Goal: Task Accomplishment & Management: Manage account settings

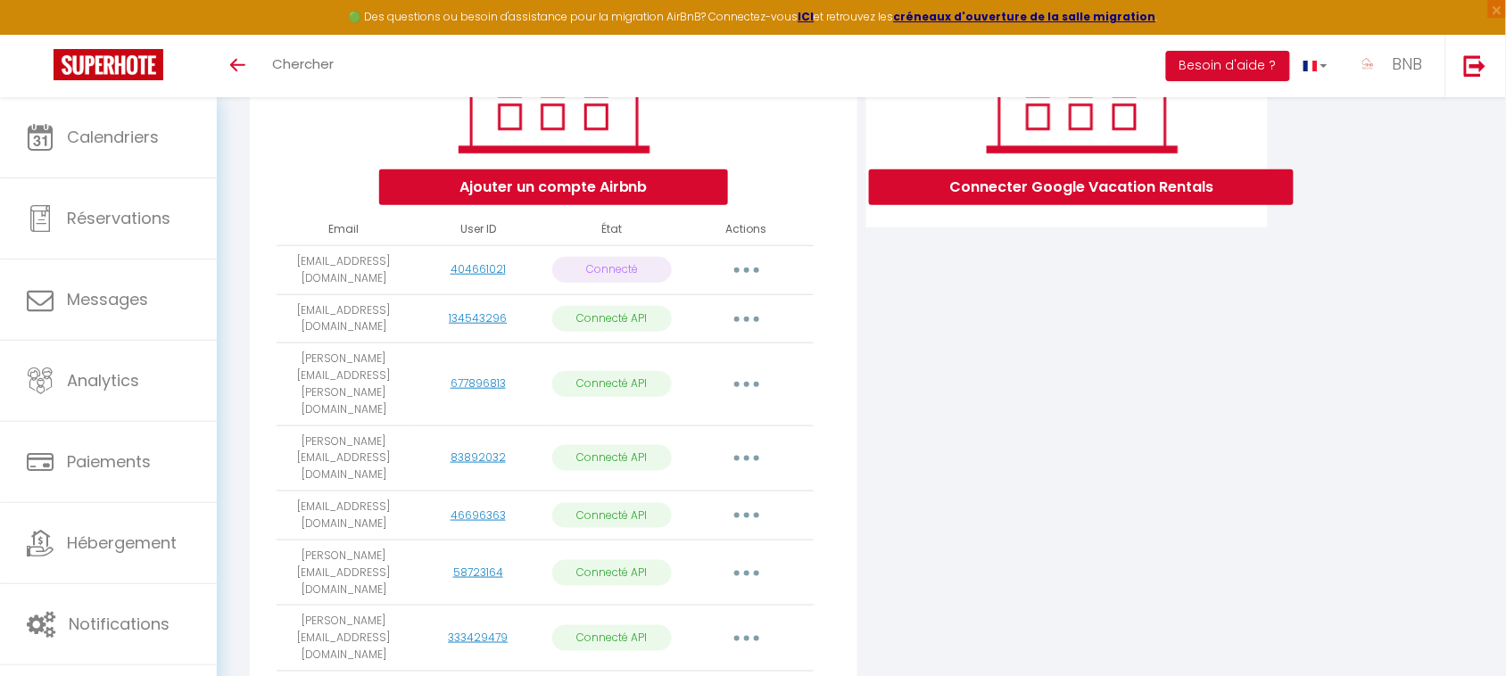
click at [740, 285] on button "button" at bounding box center [747, 270] width 50 height 29
click at [709, 390] on link "Reconnecter le compte" at bounding box center [667, 375] width 197 height 30
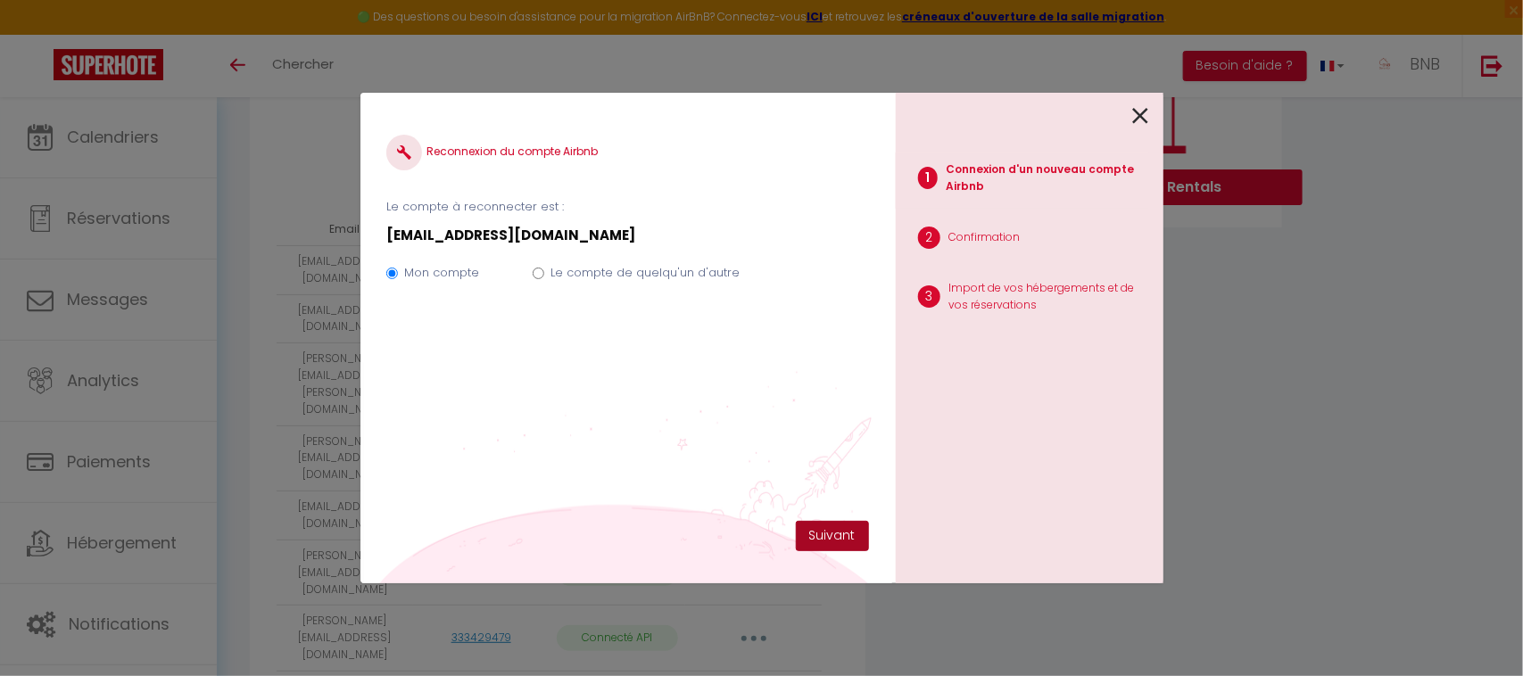
click at [823, 533] on button "Suivant" at bounding box center [832, 536] width 73 height 30
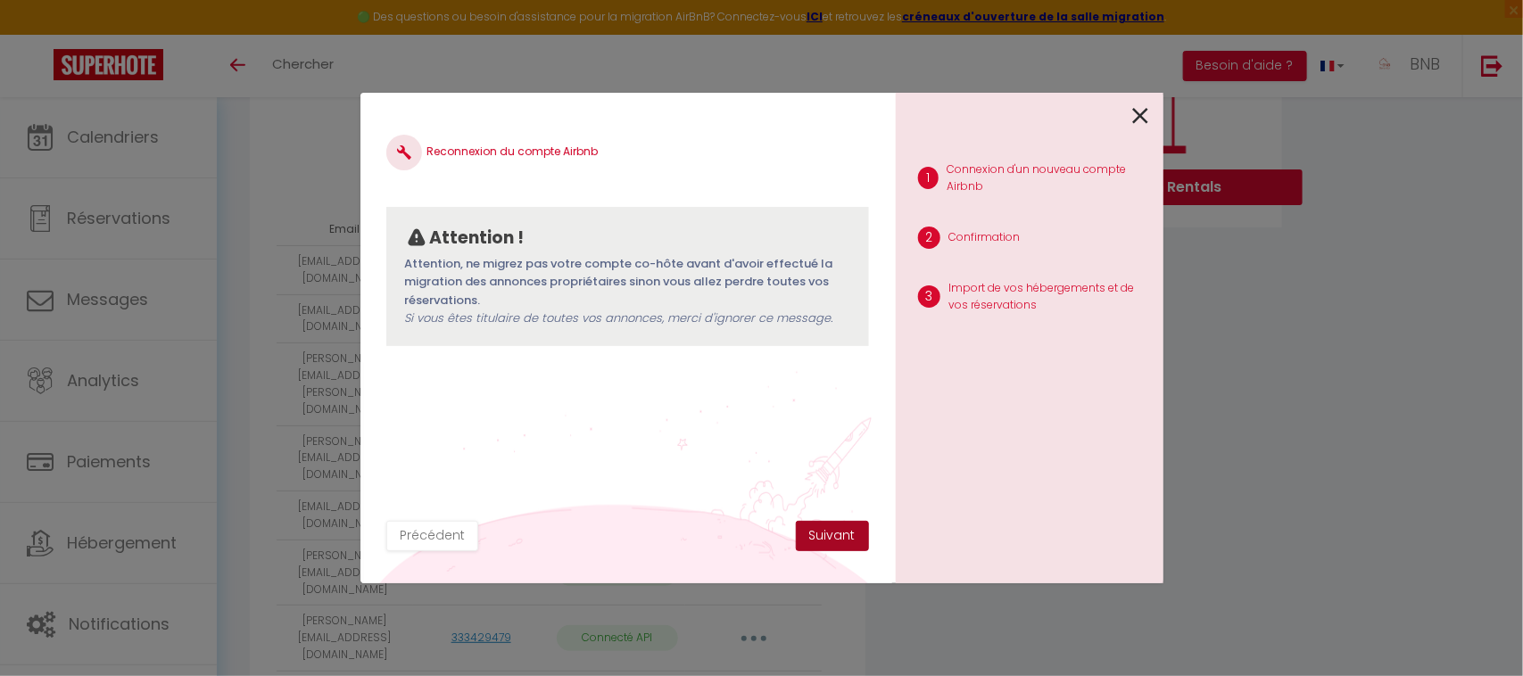
click at [814, 533] on button "Suivant" at bounding box center [832, 536] width 73 height 30
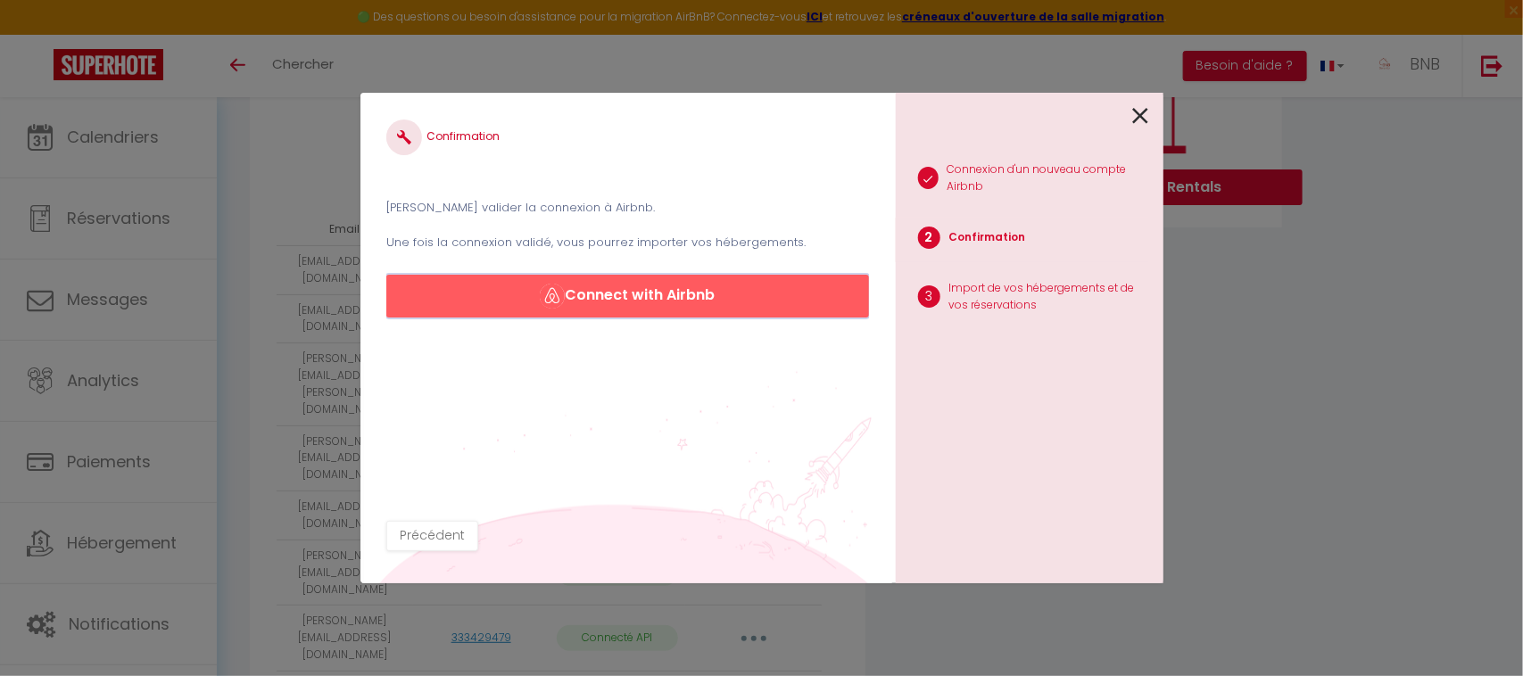
click at [636, 309] on button "Connect with Airbnb" at bounding box center [627, 296] width 482 height 43
click at [1136, 114] on icon at bounding box center [1141, 116] width 16 height 27
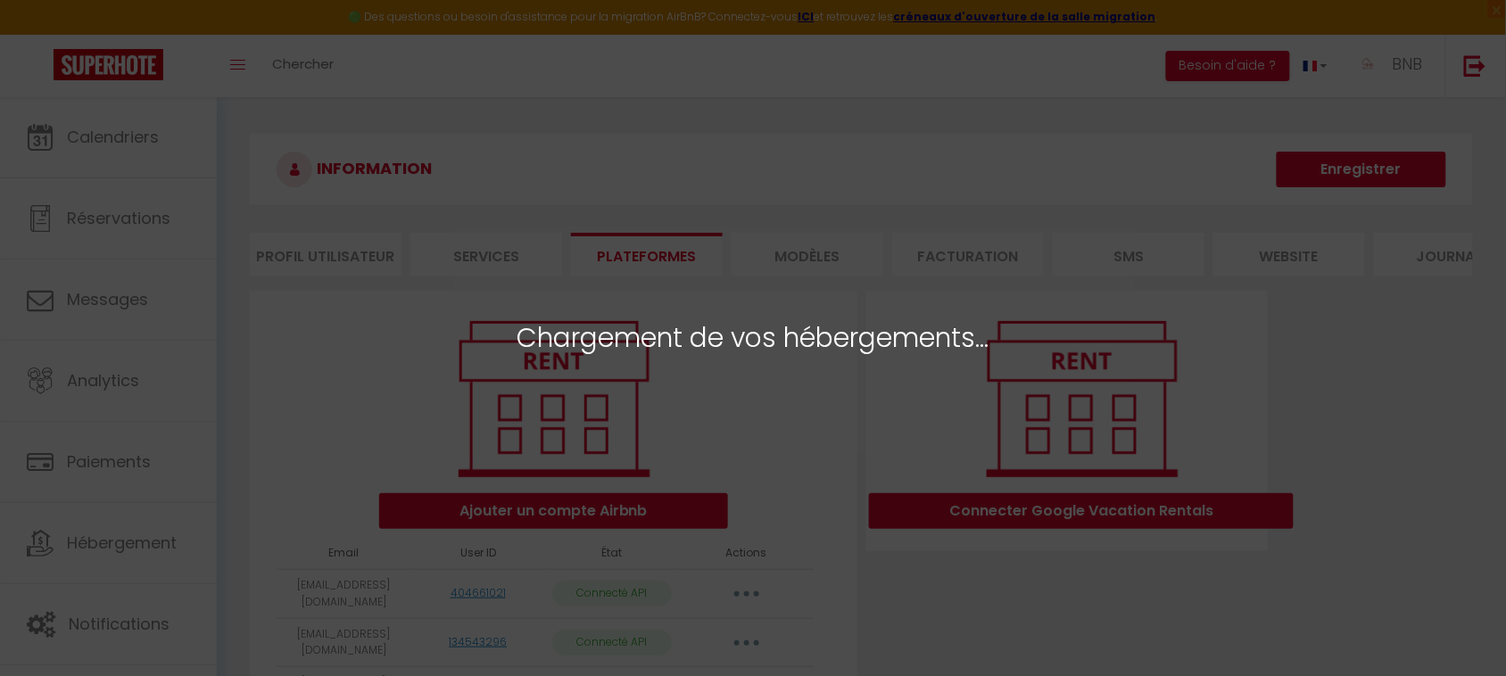
select select "37231"
select select "39362"
select select "76307"
select select "76308"
select select "76479"
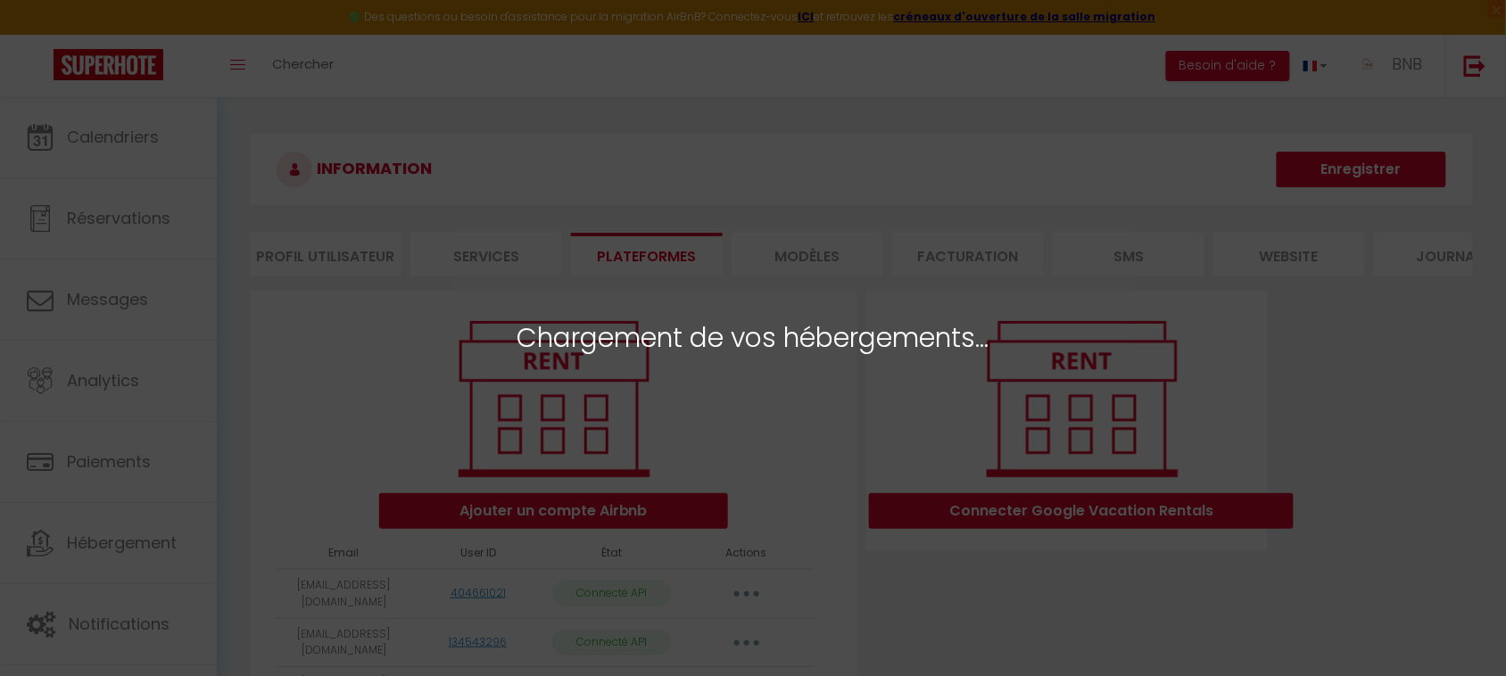
select select "76374"
select select "76450"
select select "34036"
select select "49165"
select select "67645"
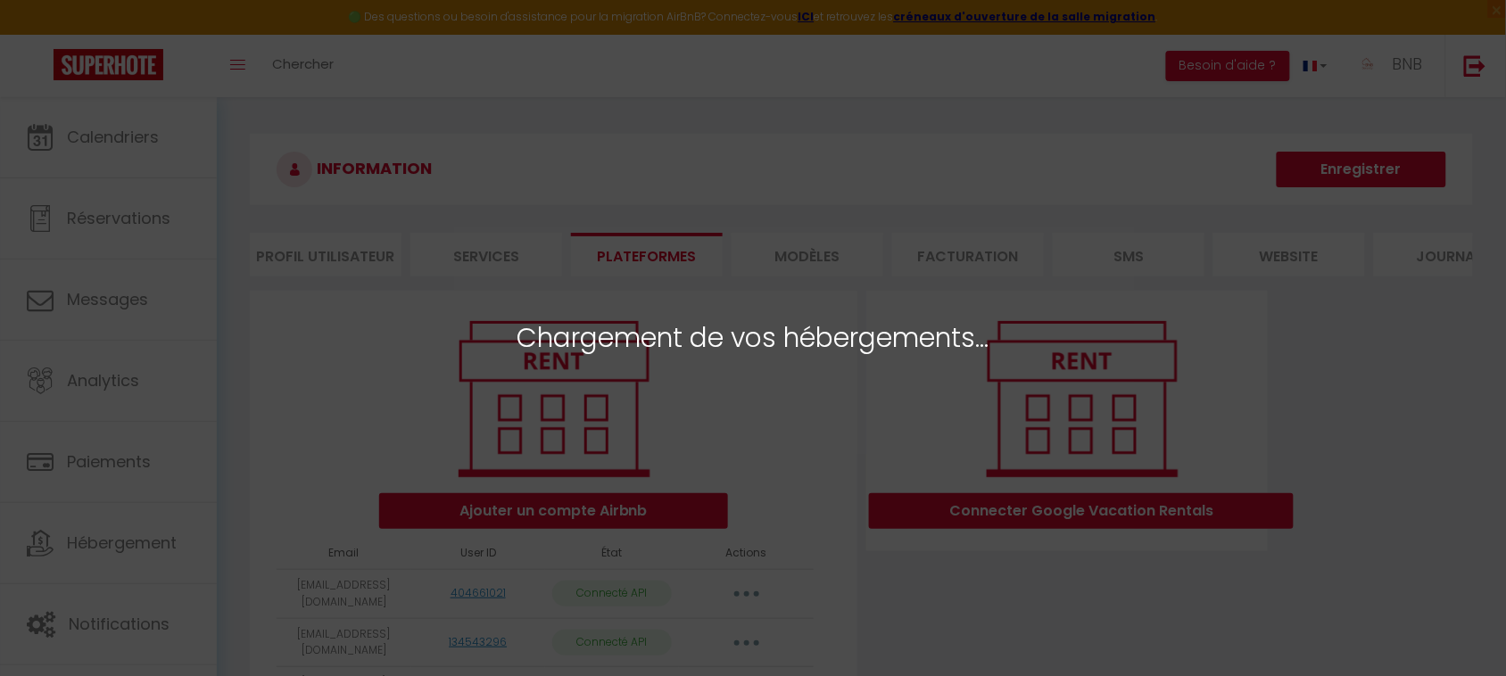
select select "52268"
select select "34038"
select select "34065"
select select "34040"
select select "37957"
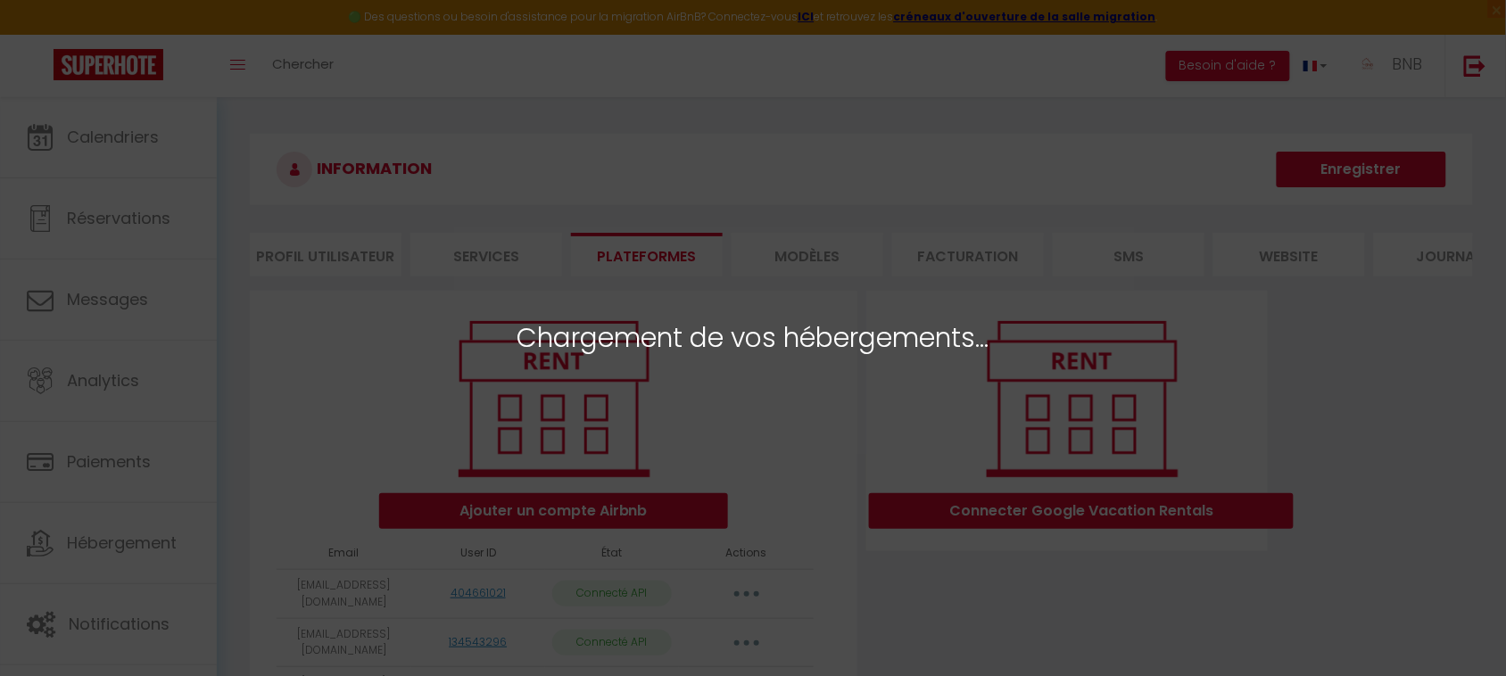
select select
select select "71746"
select select "51505"
select select
select select "46088"
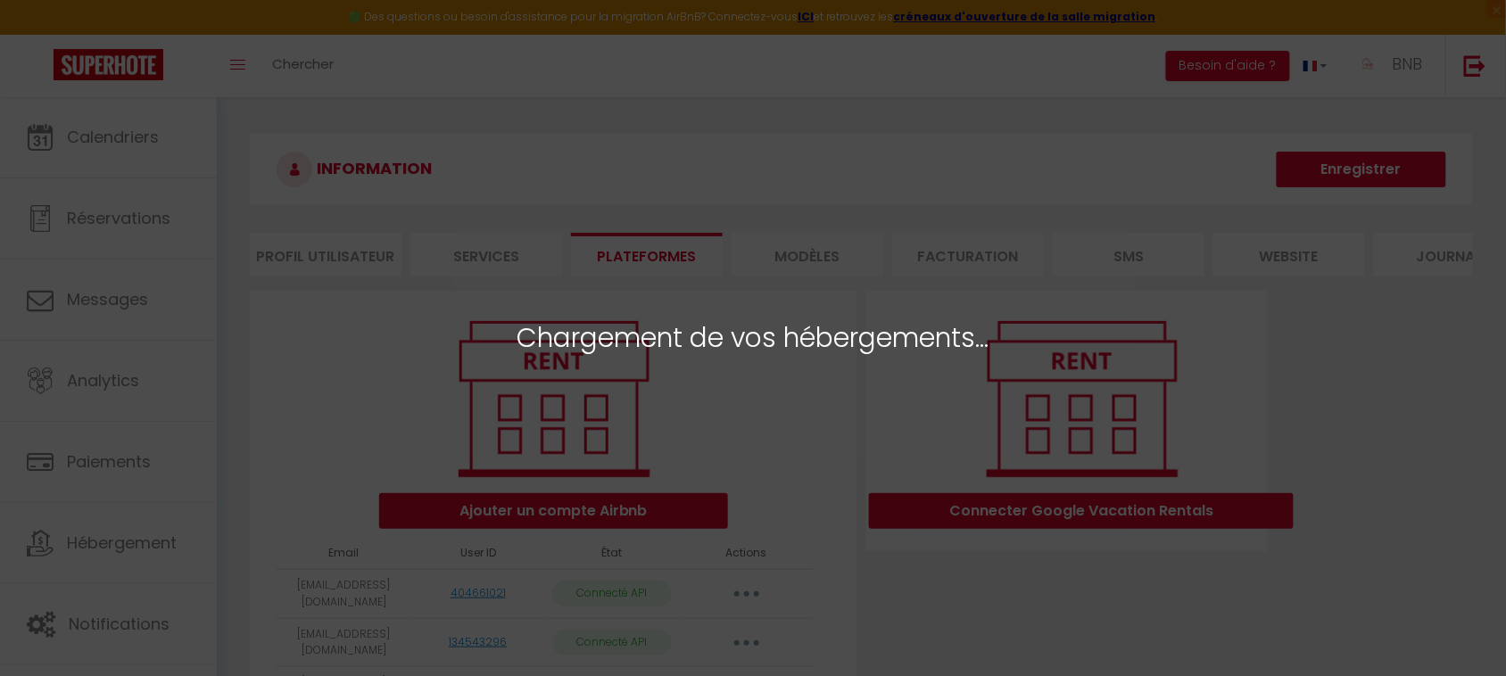
select select
select select "59809"
select select "46850"
select select "75512"
select select "73995"
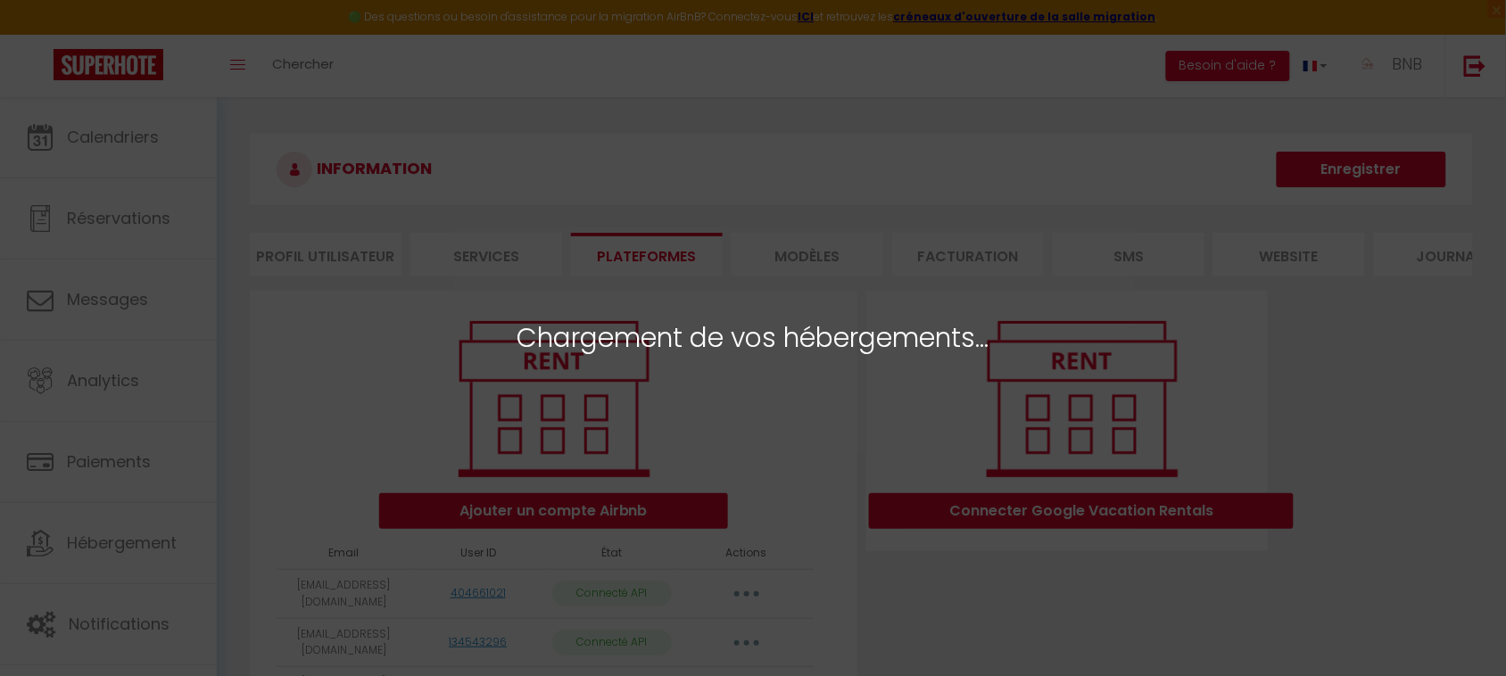
select select
select select "34056"
select select "34030"
select select "34050"
select select "54123"
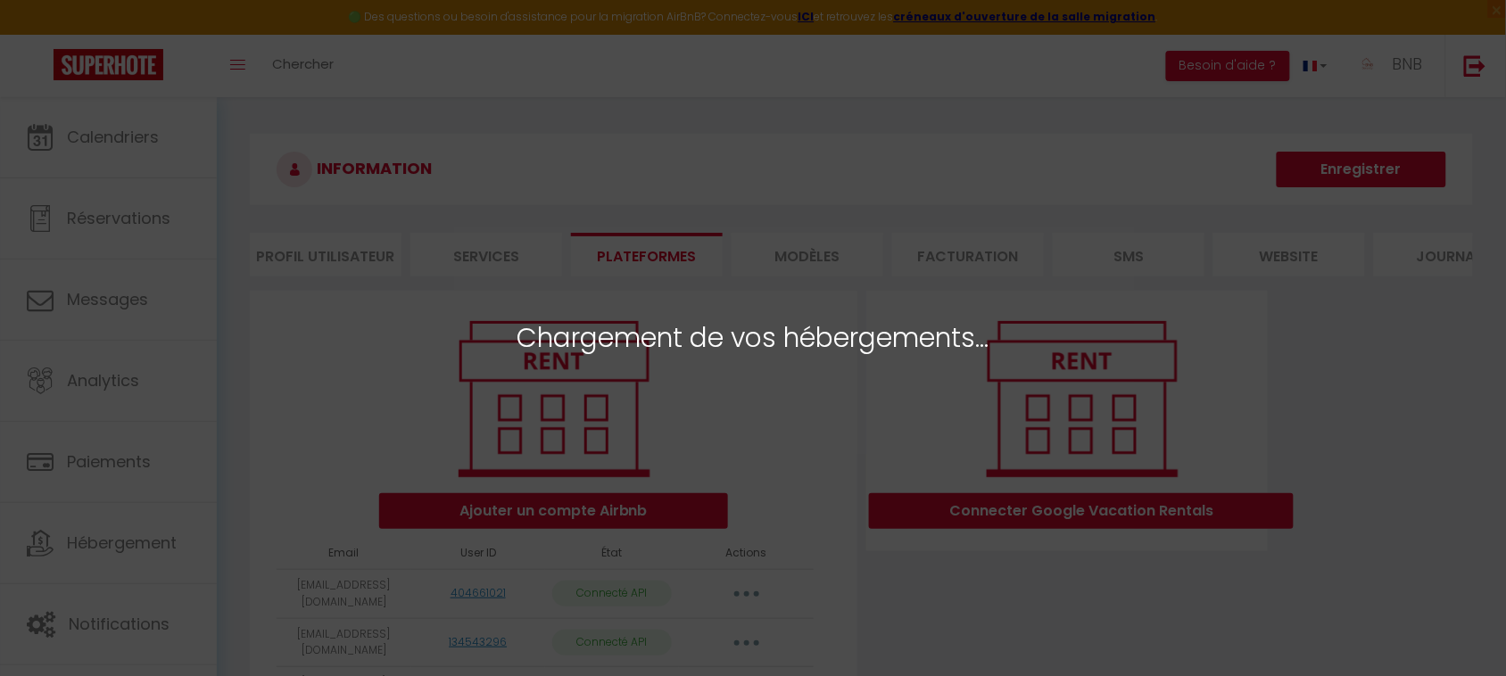
select select "34046"
select select "52267"
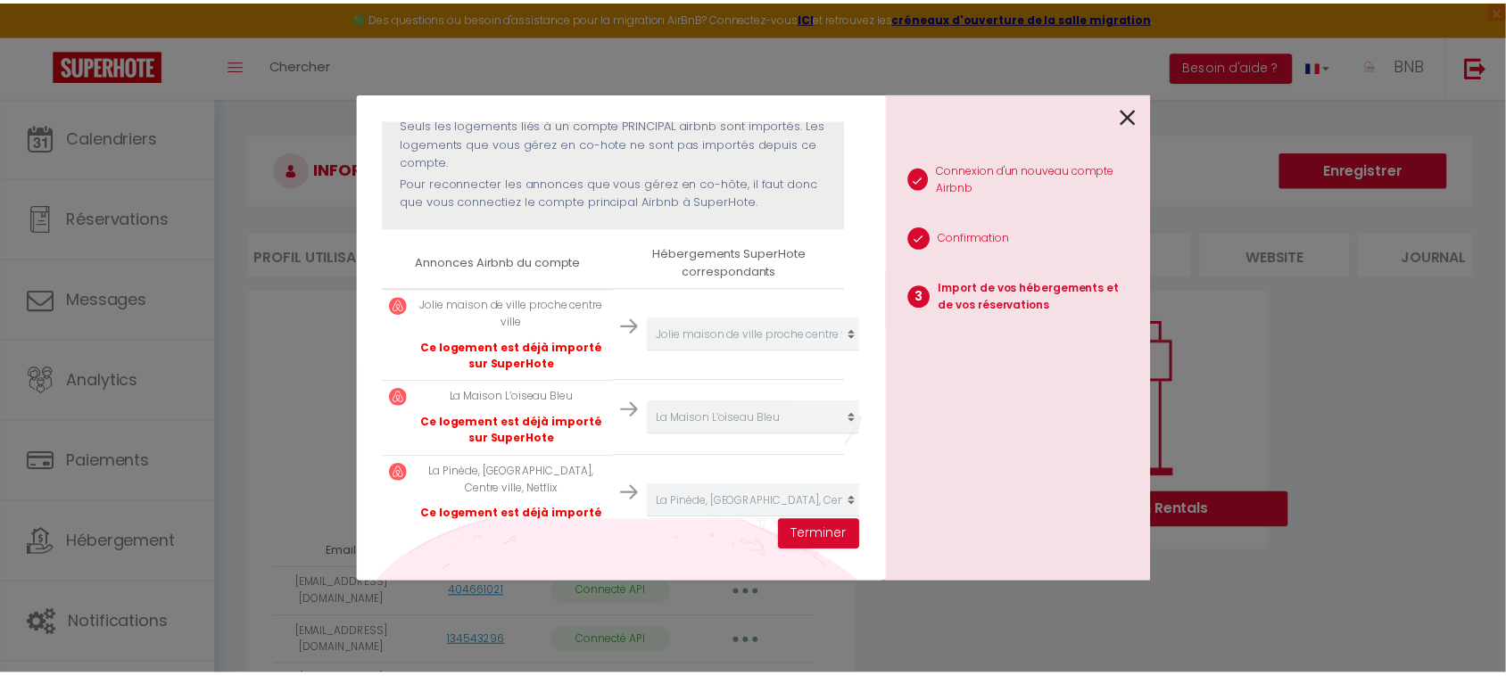
scroll to position [207, 0]
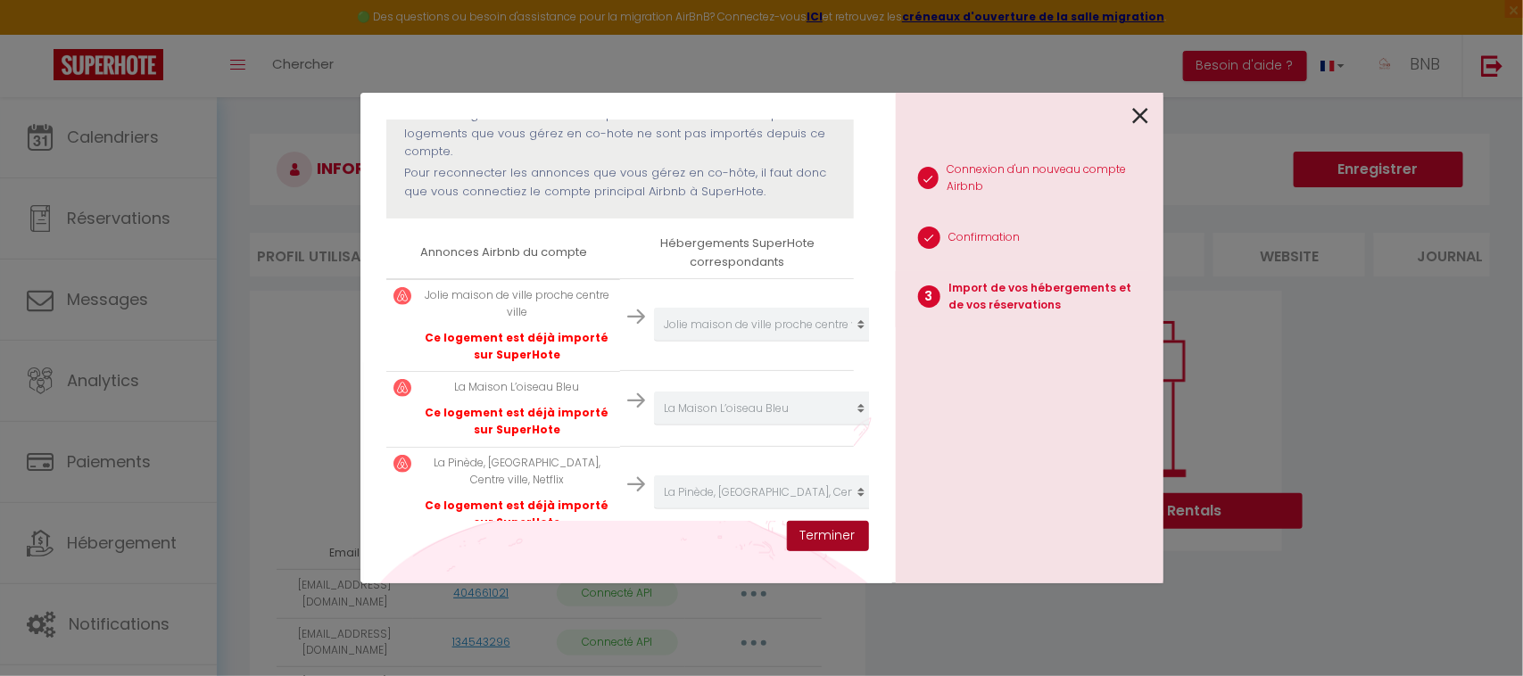
click at [812, 550] on button "Terminer" at bounding box center [828, 536] width 82 height 30
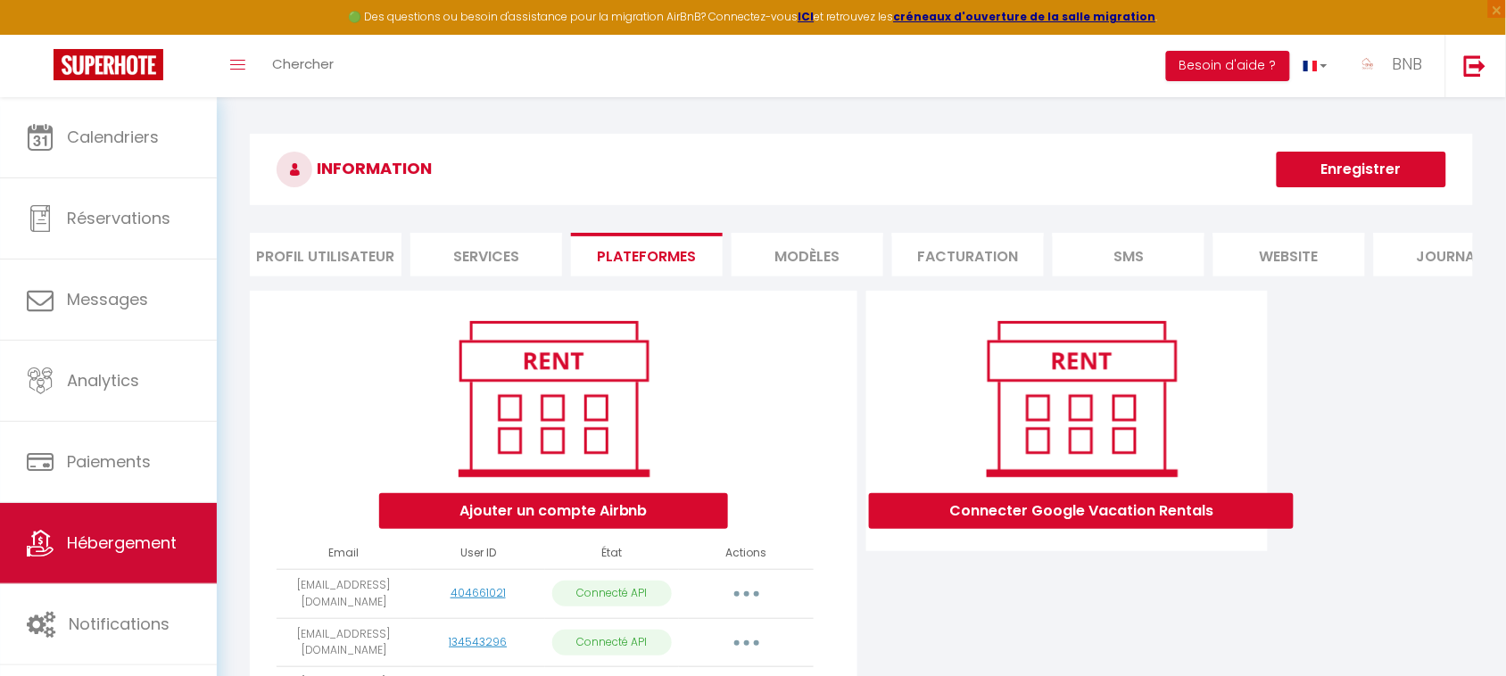
click at [167, 573] on link "Hébergement" at bounding box center [108, 543] width 217 height 80
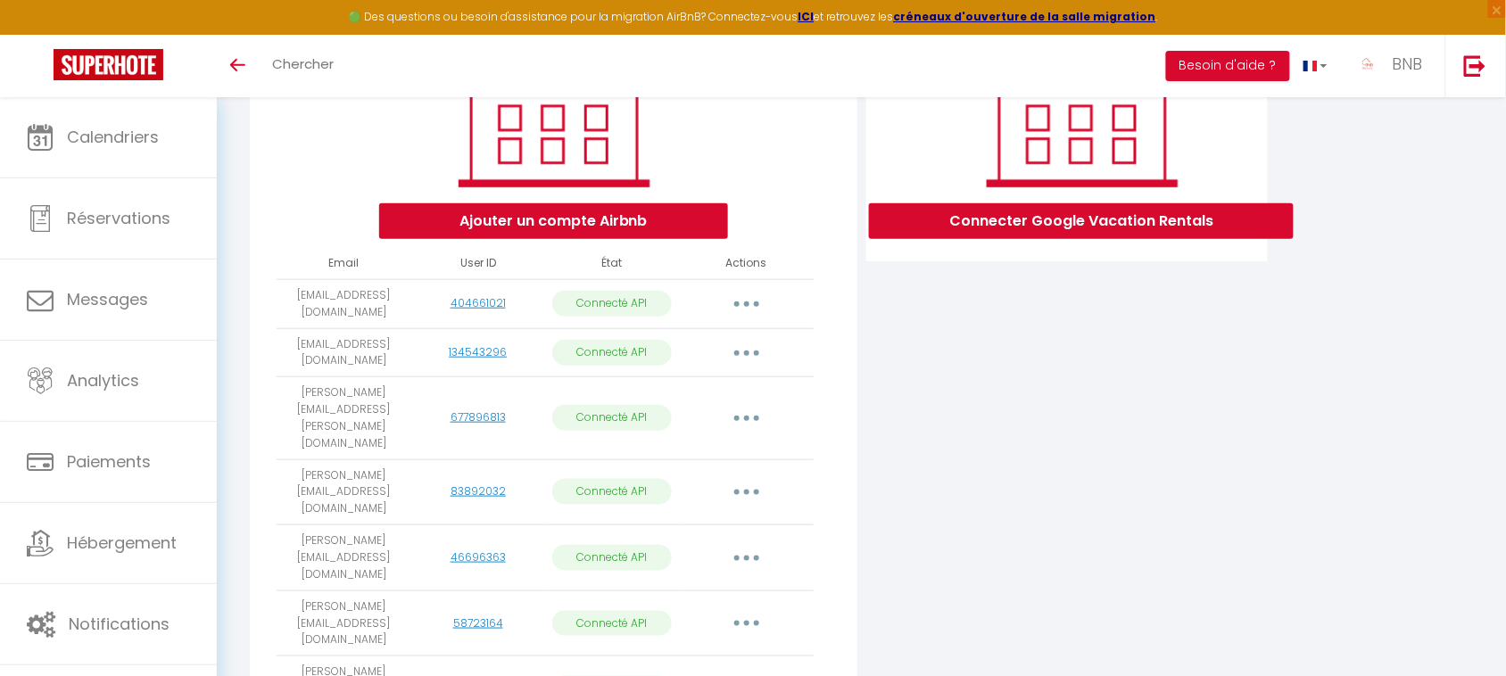
scroll to position [290, 0]
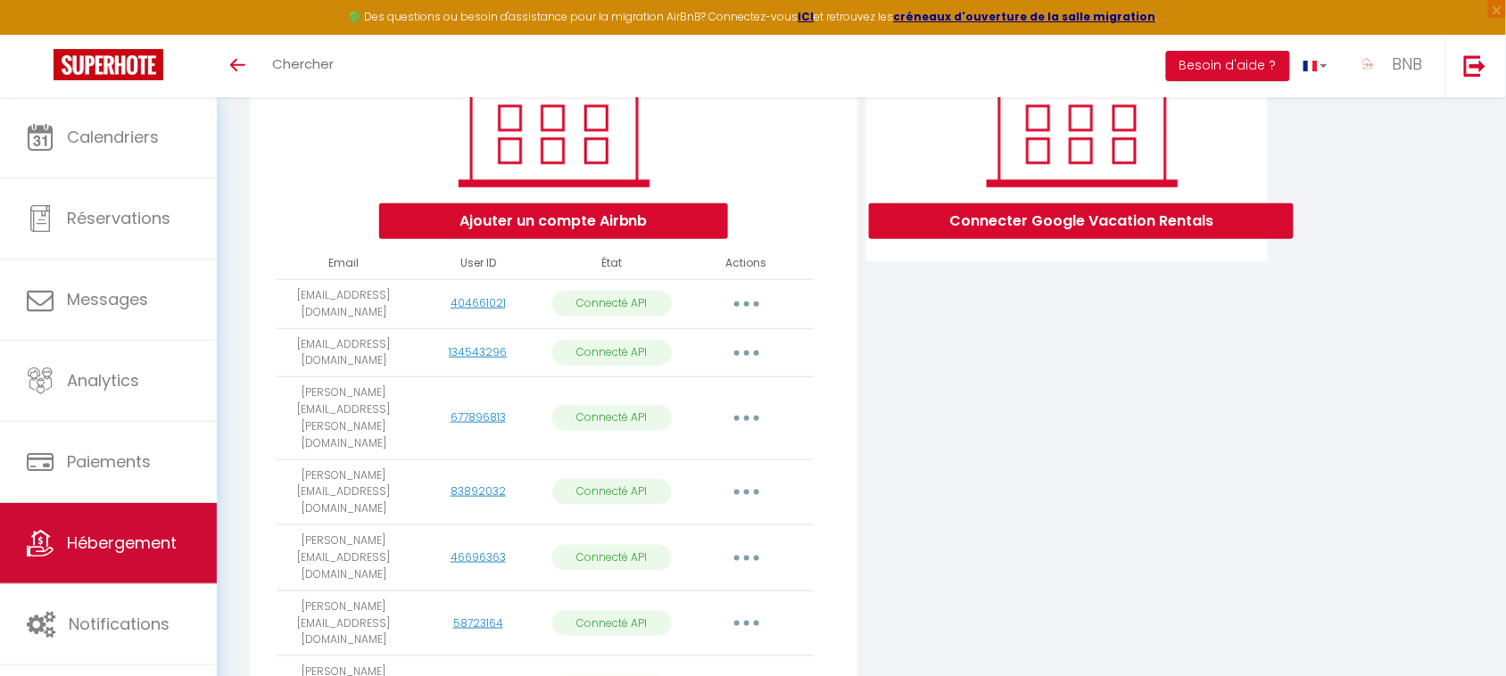
click at [81, 538] on span "Hébergement" at bounding box center [122, 543] width 110 height 22
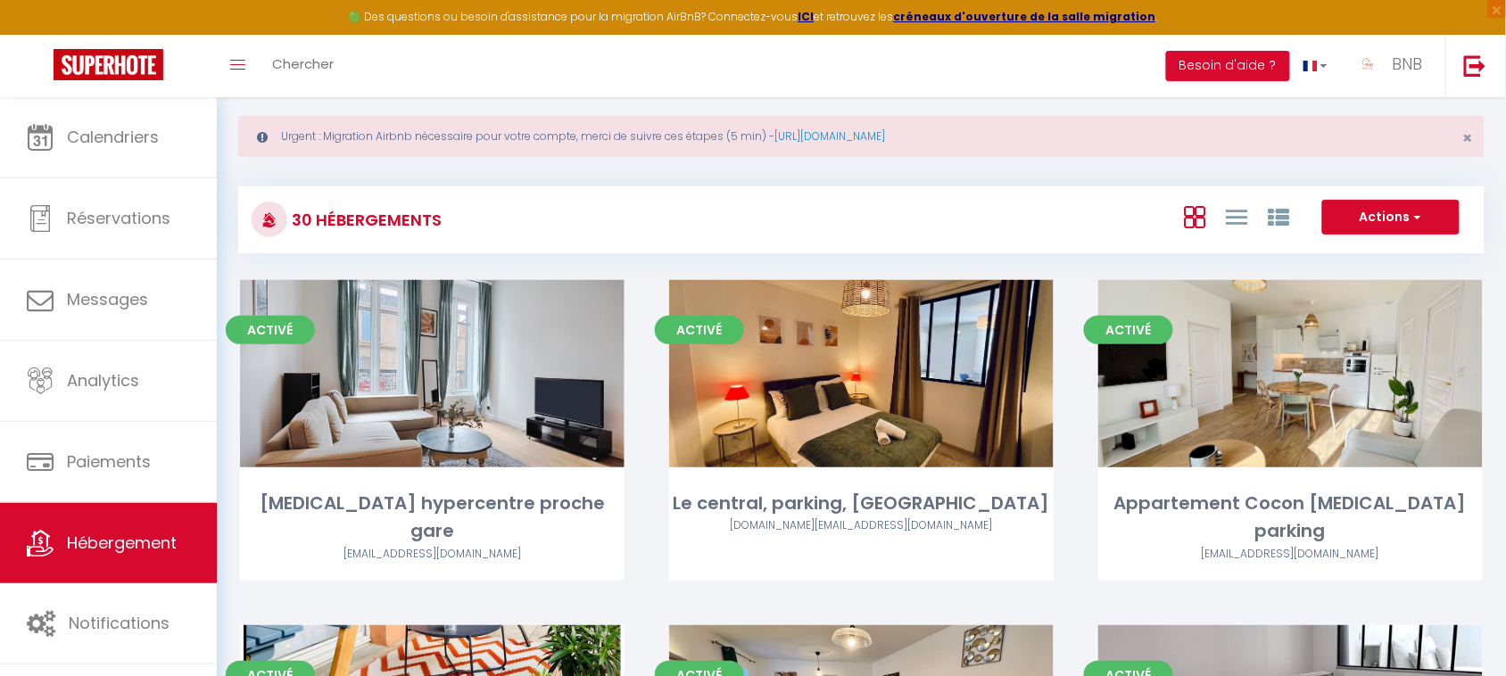
scroll to position [32, 0]
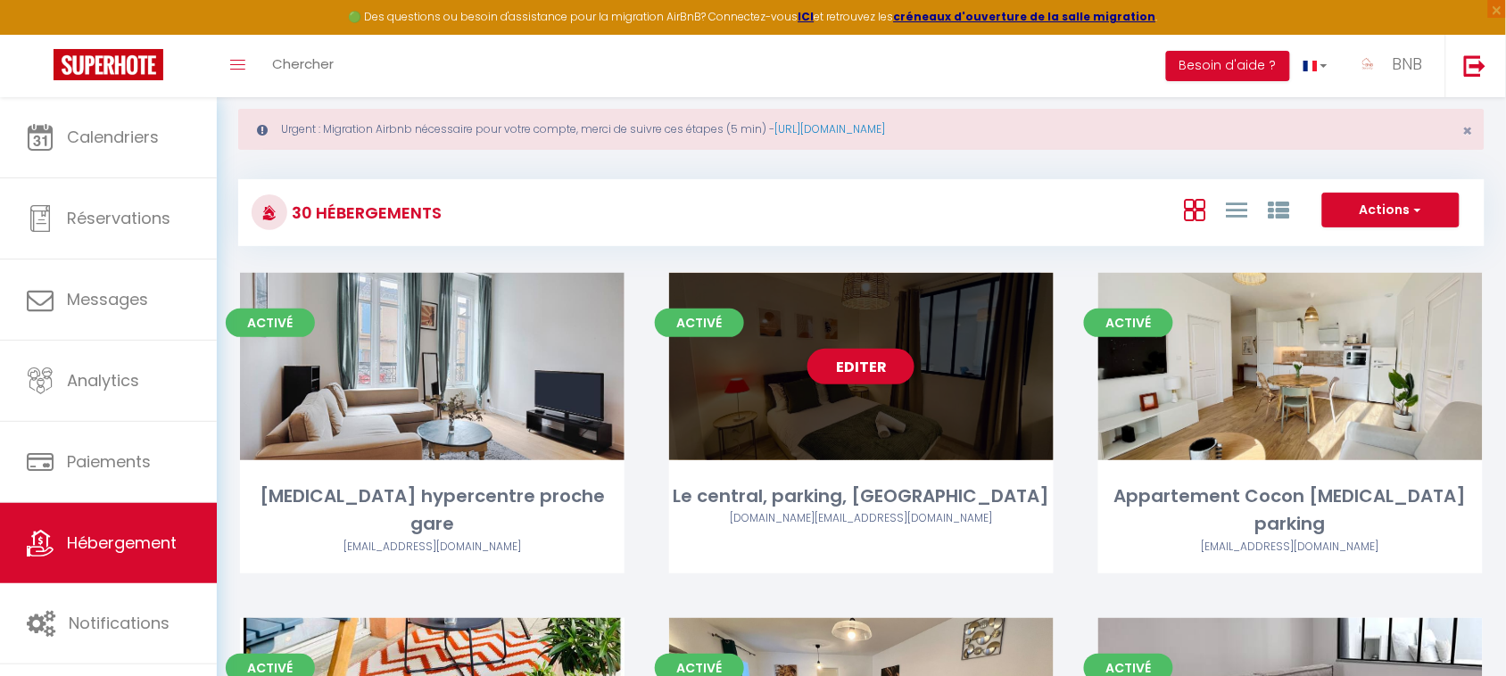
click at [950, 416] on div "Editer" at bounding box center [861, 366] width 385 height 187
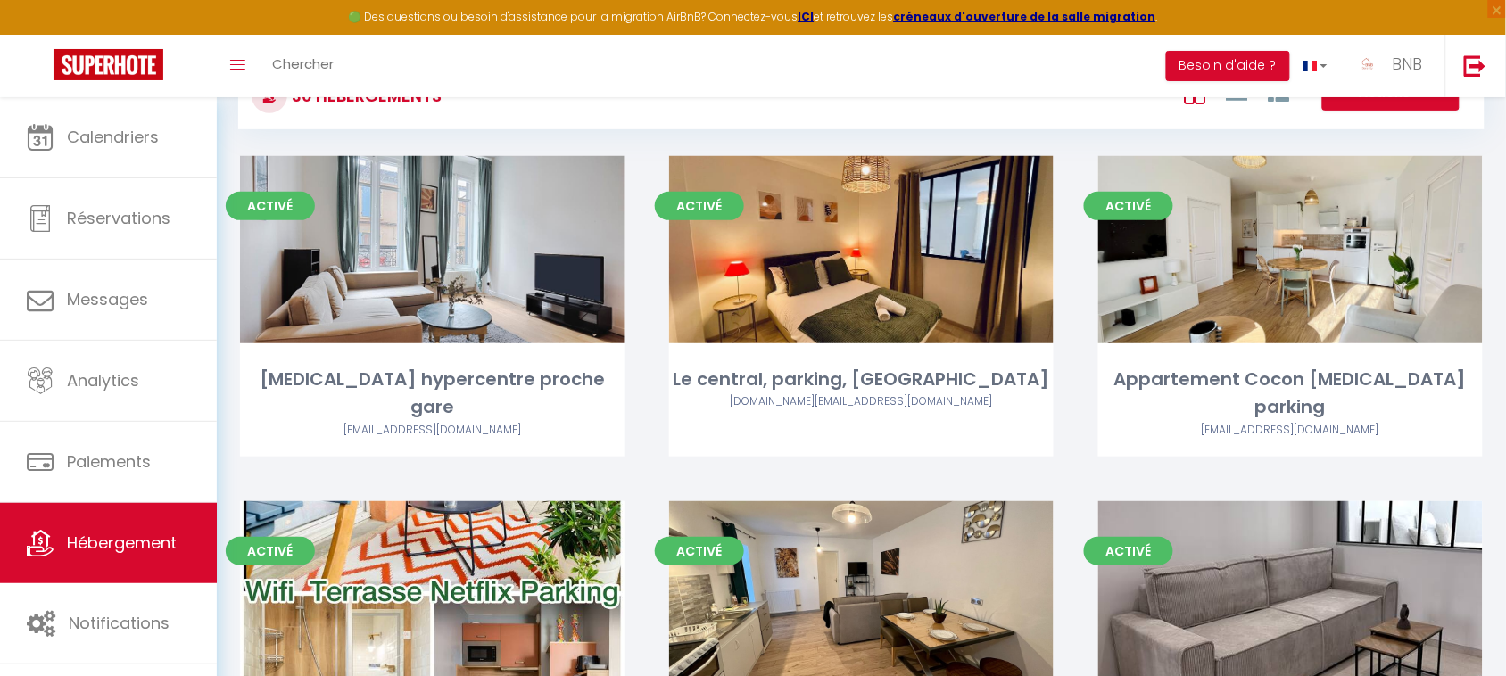
scroll to position [156, 0]
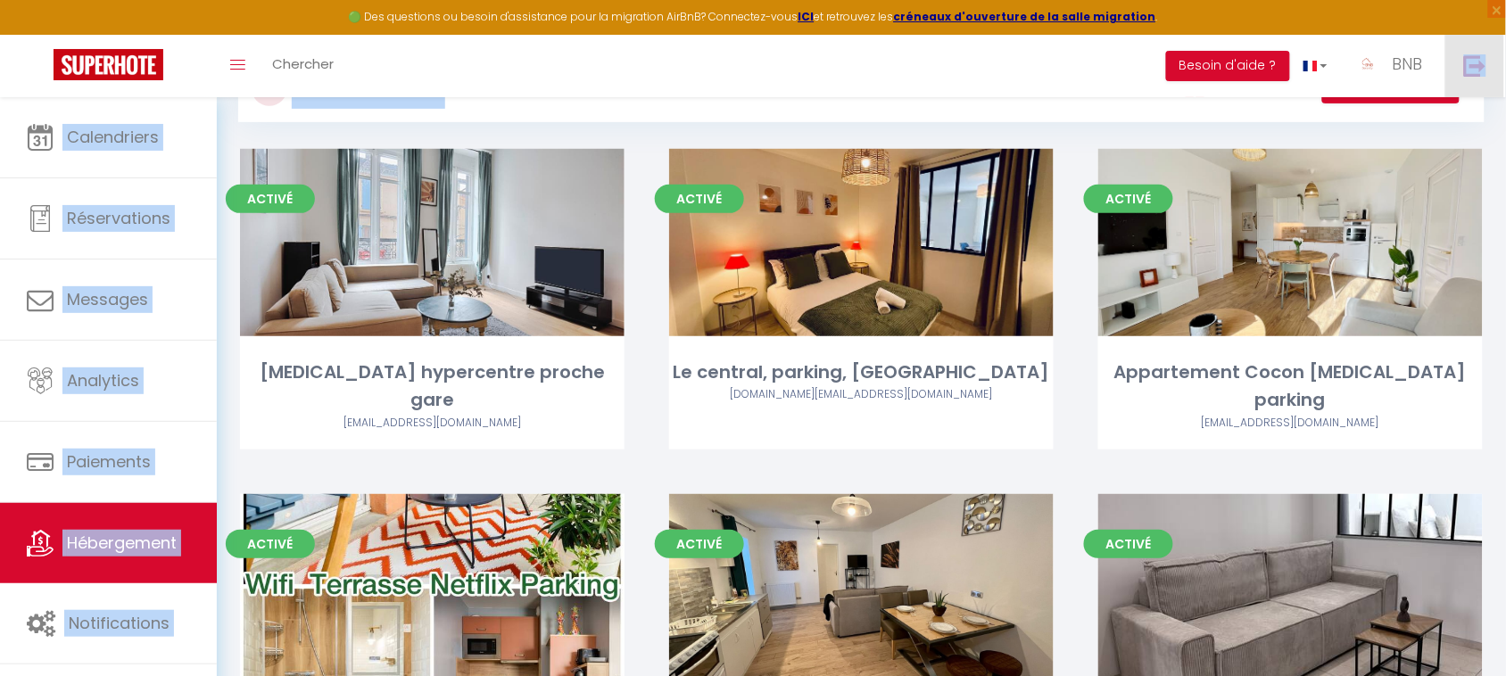
drag, startPoint x: 1497, startPoint y: 99, endPoint x: 1497, endPoint y: 87, distance: 12.5
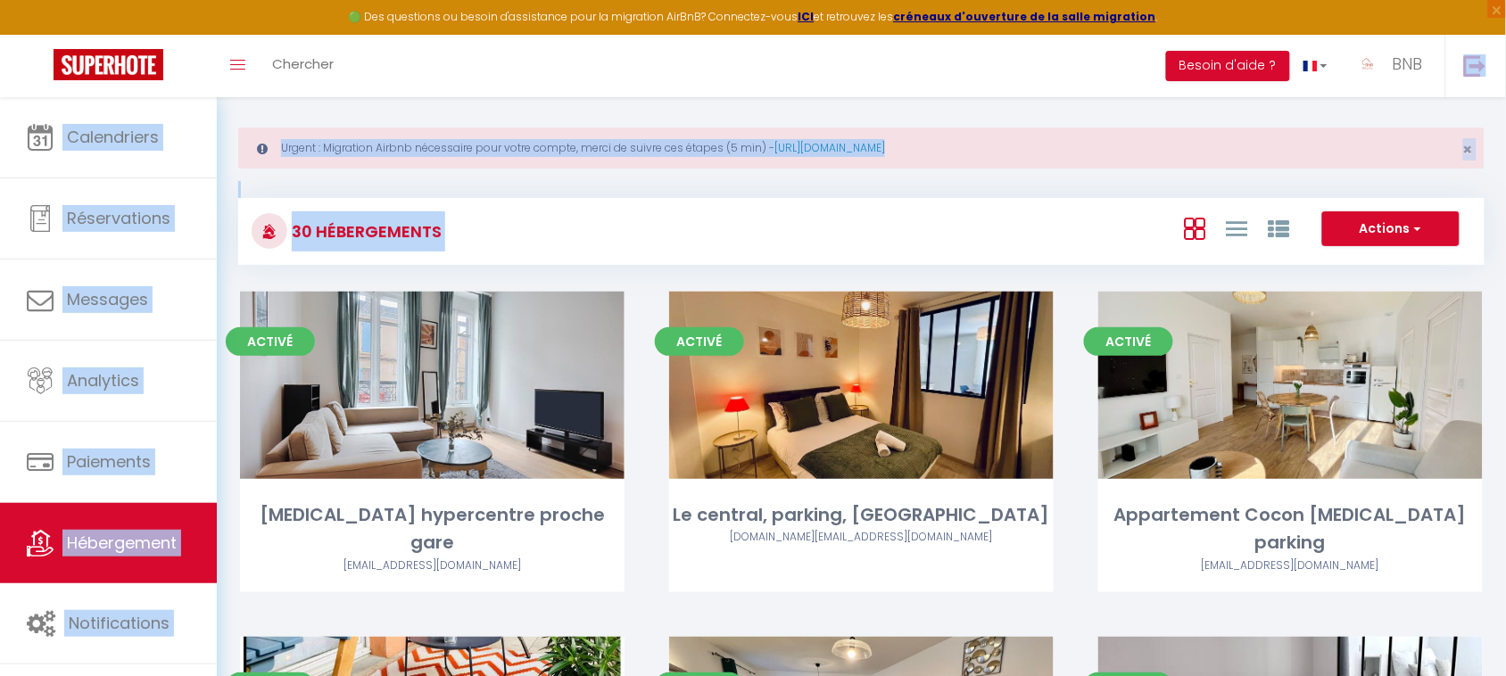
scroll to position [0, 0]
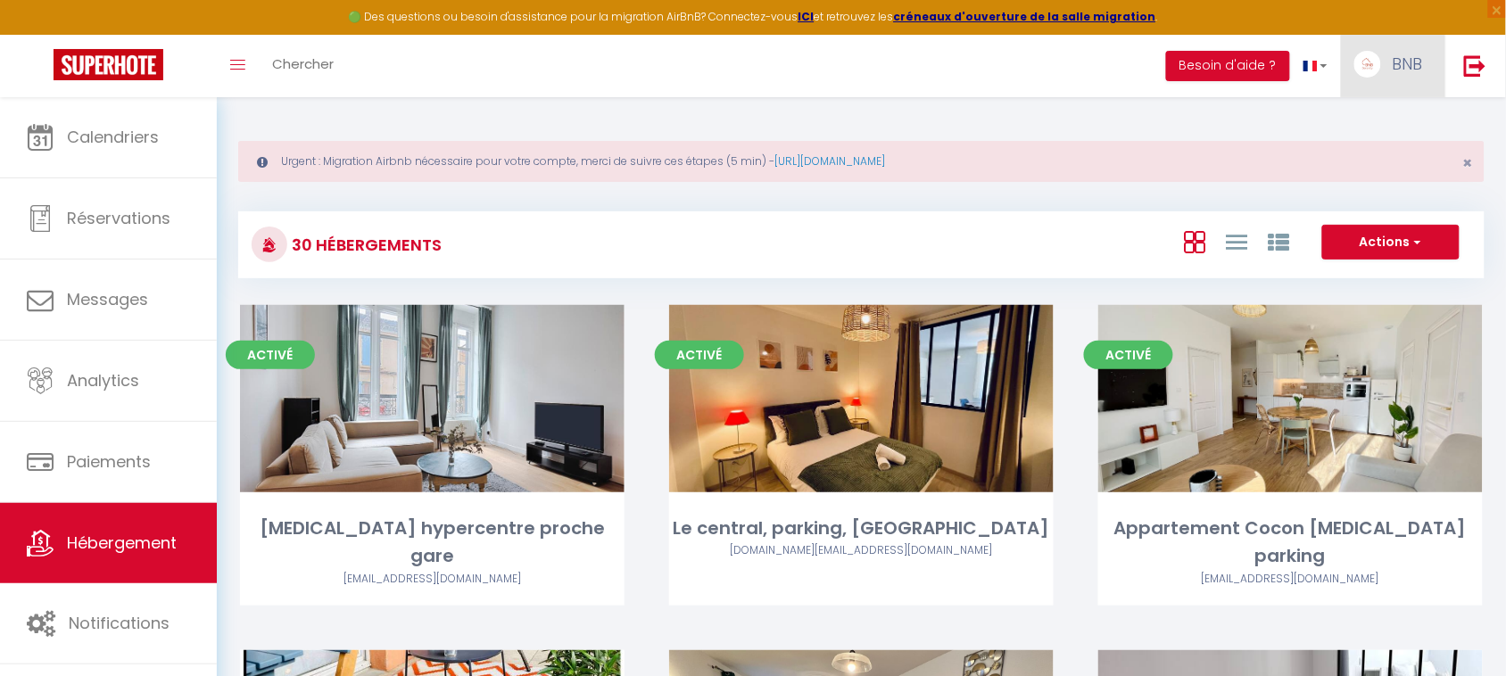
click at [1442, 36] on link "BNB" at bounding box center [1393, 66] width 104 height 62
click at [1030, 83] on div "Toggle menubar Chercher BUTTON Besoin d'aide ? BNB Paramètres Équipe" at bounding box center [810, 66] width 1363 height 62
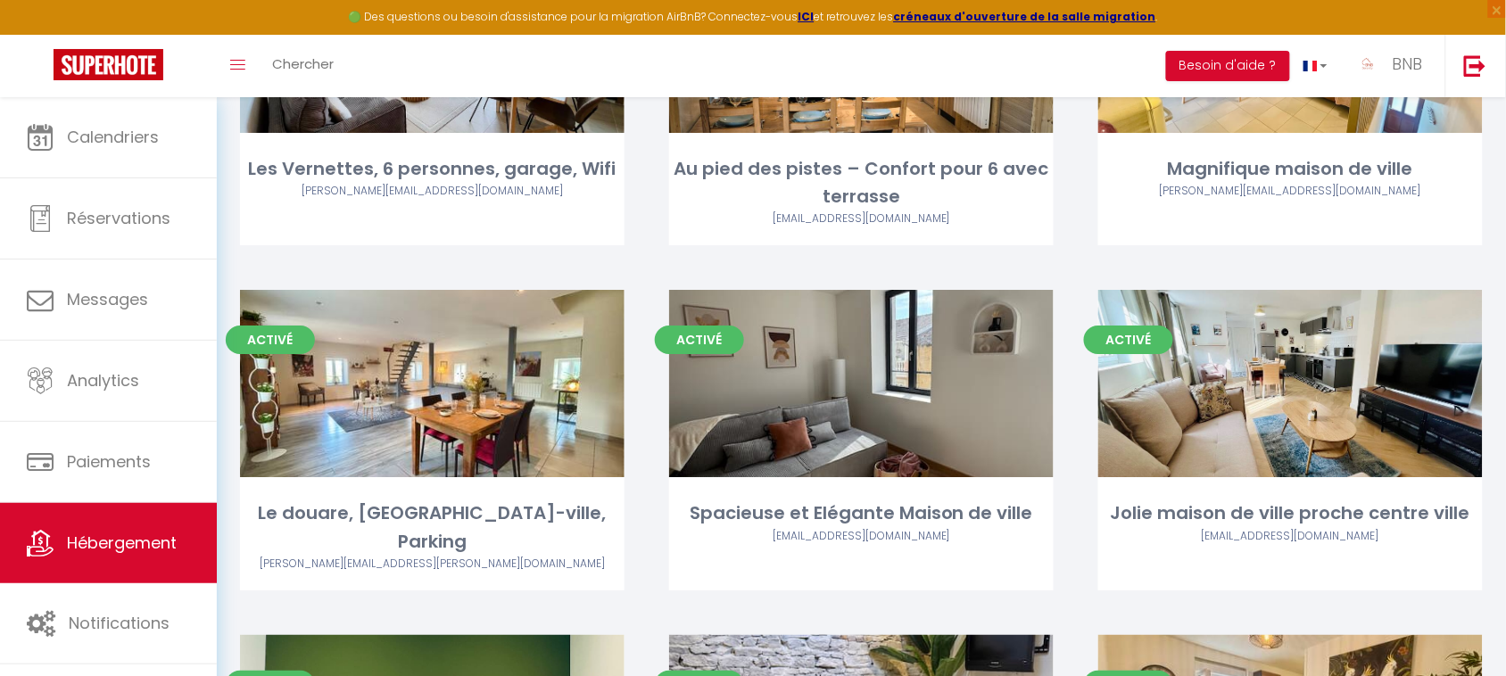
scroll to position [1746, 0]
